Goal: Find specific page/section: Find specific page/section

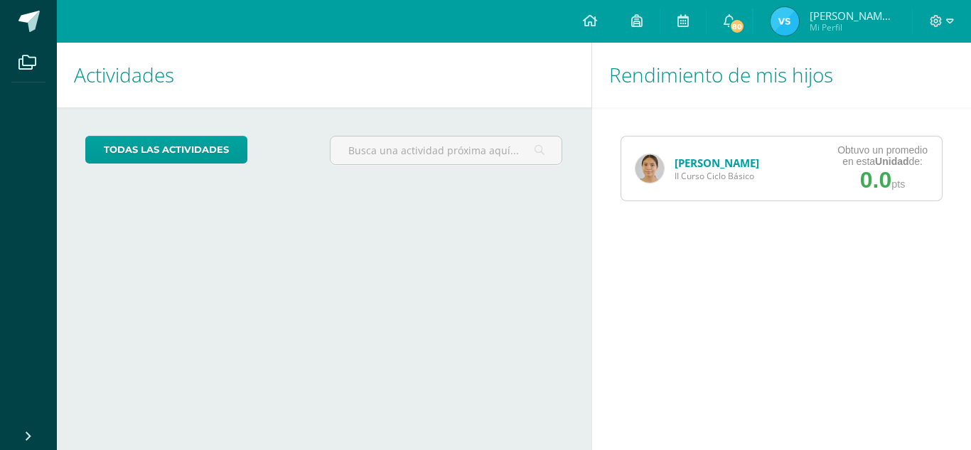
click at [701, 163] on link "[PERSON_NAME]" at bounding box center [716, 163] width 85 height 14
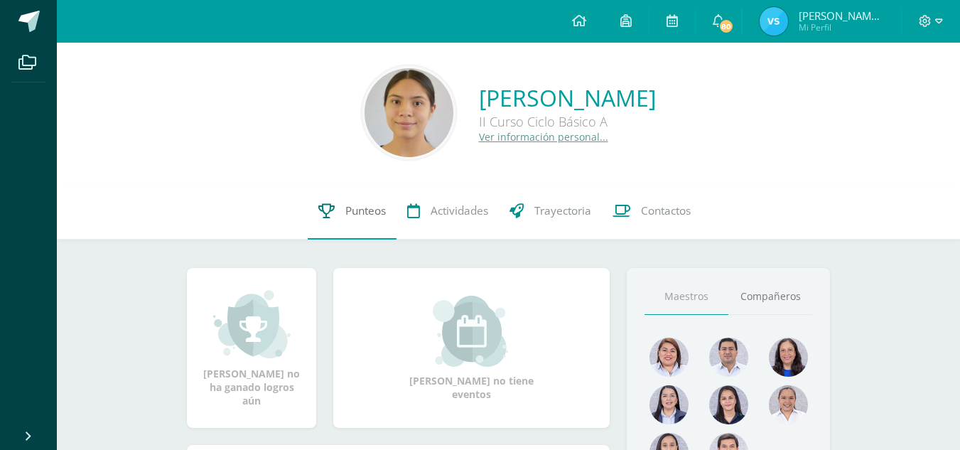
click at [353, 228] on link "Punteos" at bounding box center [352, 211] width 89 height 57
click at [359, 219] on link "Punteos" at bounding box center [352, 211] width 89 height 57
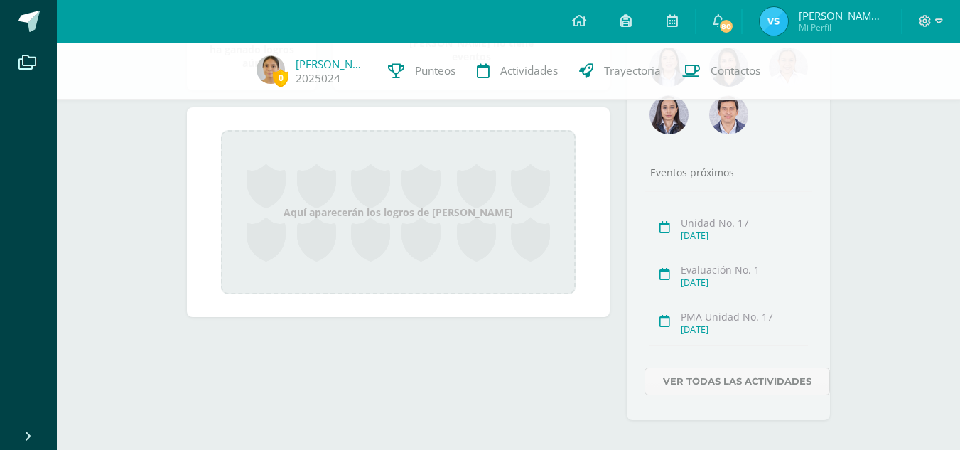
scroll to position [334, 0]
click at [440, 75] on span "Punteos" at bounding box center [435, 70] width 40 height 15
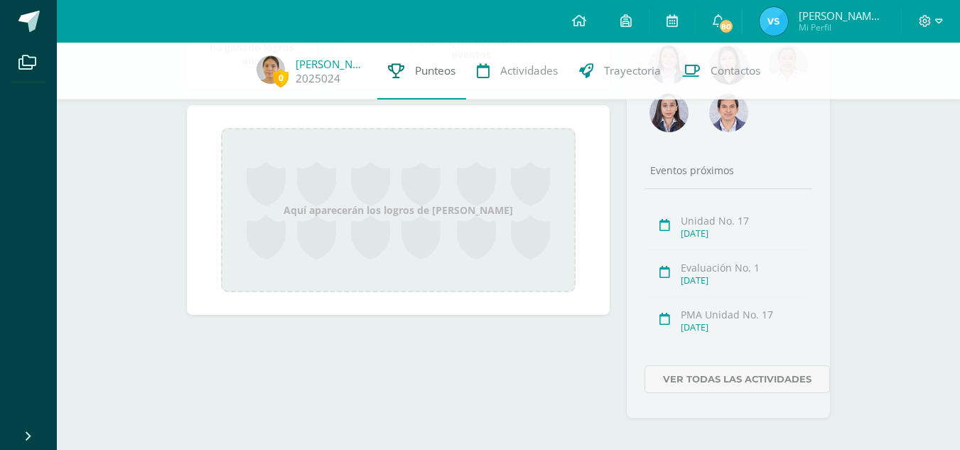
click at [440, 75] on span "Punteos" at bounding box center [435, 70] width 40 height 15
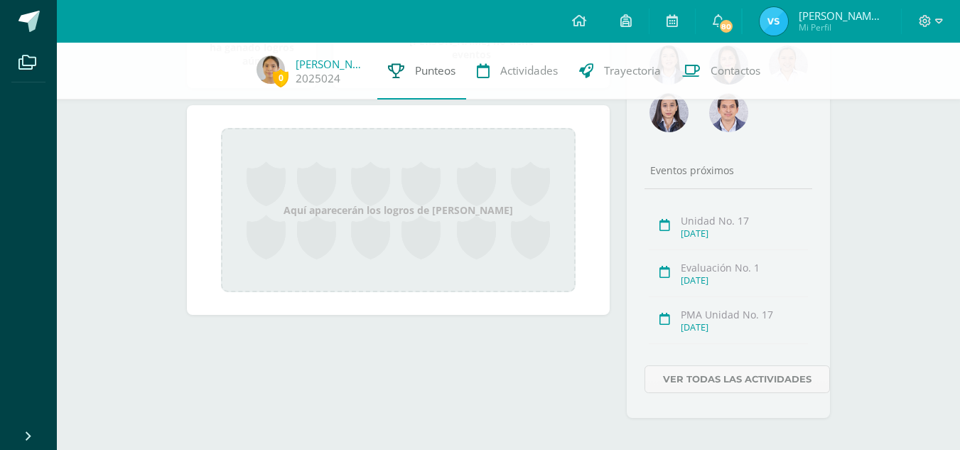
click at [440, 75] on span "Punteos" at bounding box center [435, 70] width 40 height 15
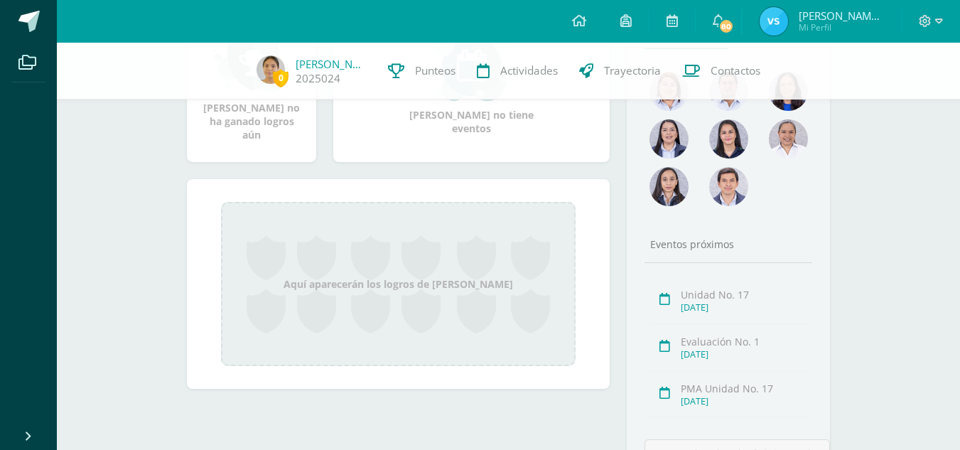
scroll to position [253, 0]
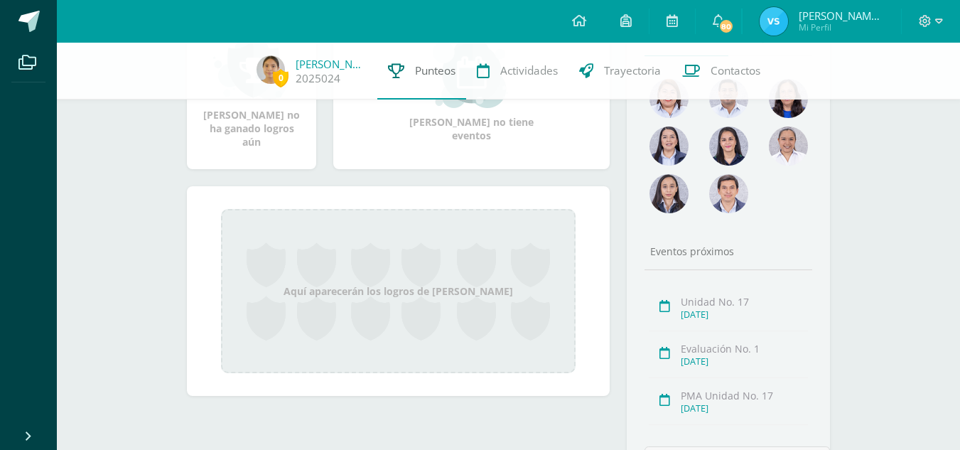
click at [443, 85] on link "Punteos" at bounding box center [421, 71] width 89 height 57
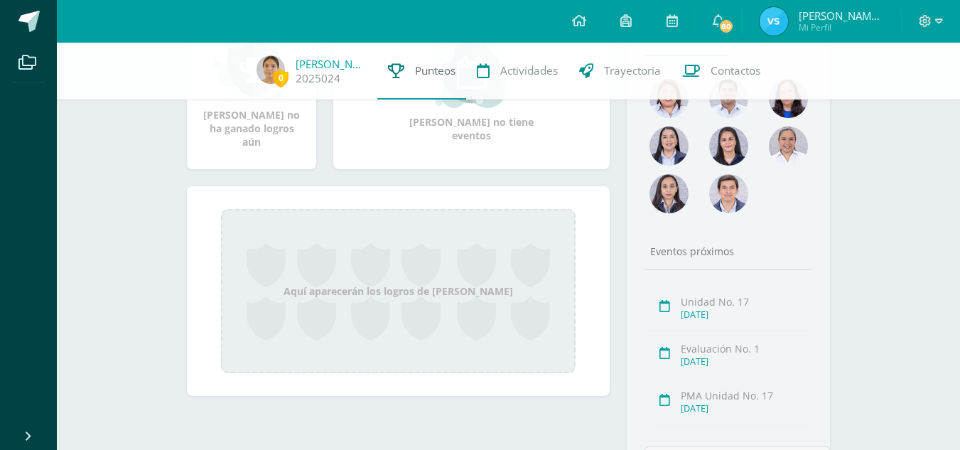
click at [443, 85] on link "Punteos" at bounding box center [421, 71] width 89 height 57
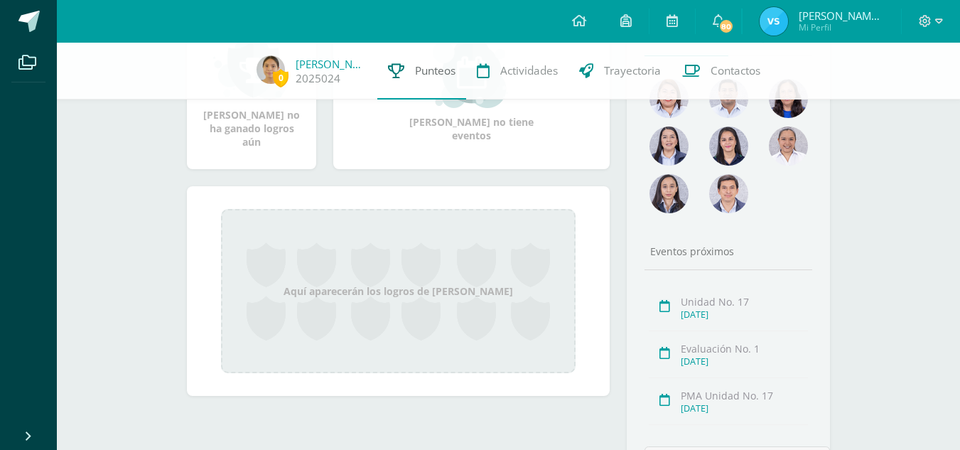
click at [443, 85] on link "Punteos" at bounding box center [421, 71] width 89 height 57
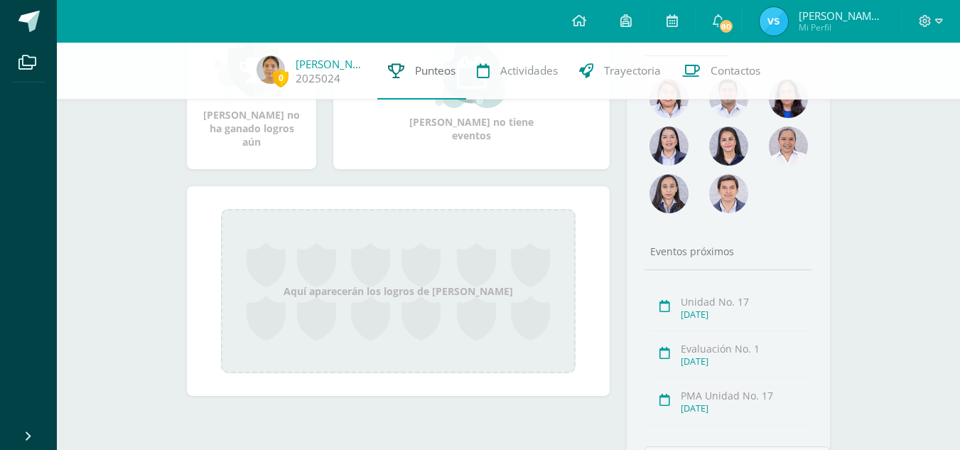
click at [443, 85] on link "Punteos" at bounding box center [421, 71] width 89 height 57
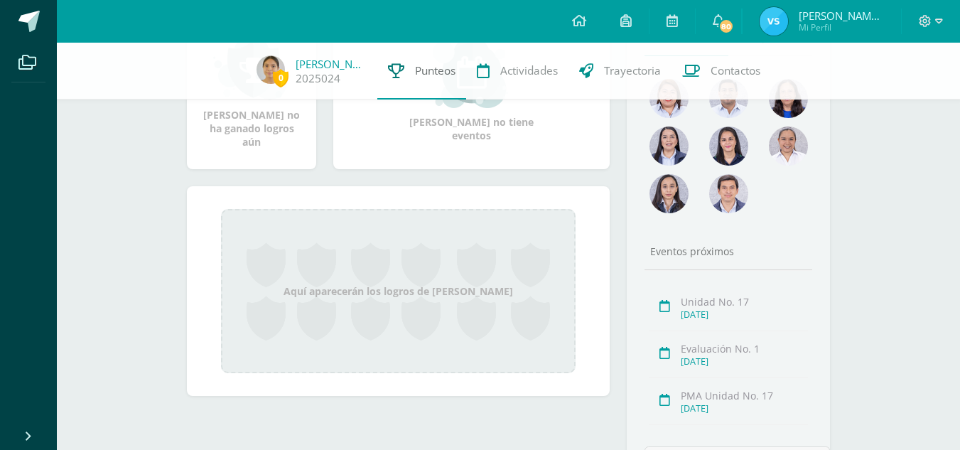
drag, startPoint x: 443, startPoint y: 85, endPoint x: 406, endPoint y: 67, distance: 40.7
click at [406, 67] on link "Punteos" at bounding box center [421, 71] width 89 height 57
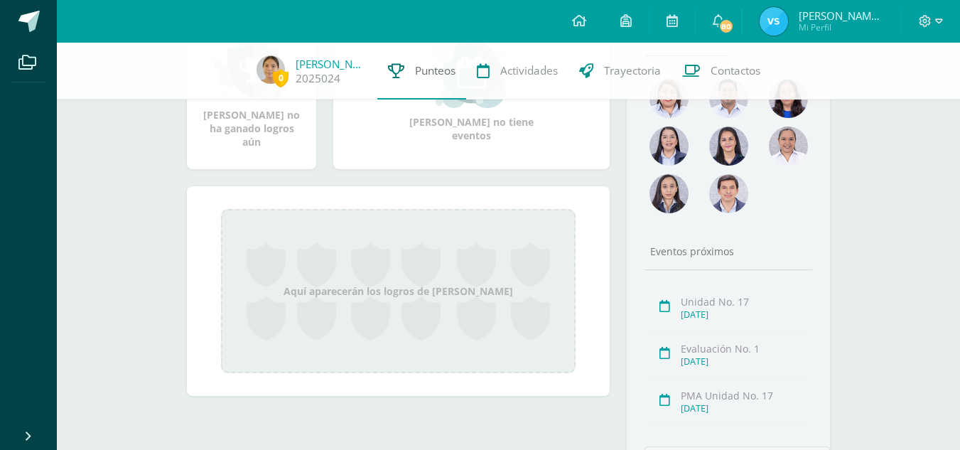
click at [406, 67] on link "Punteos" at bounding box center [421, 71] width 89 height 57
